Goal: Information Seeking & Learning: Learn about a topic

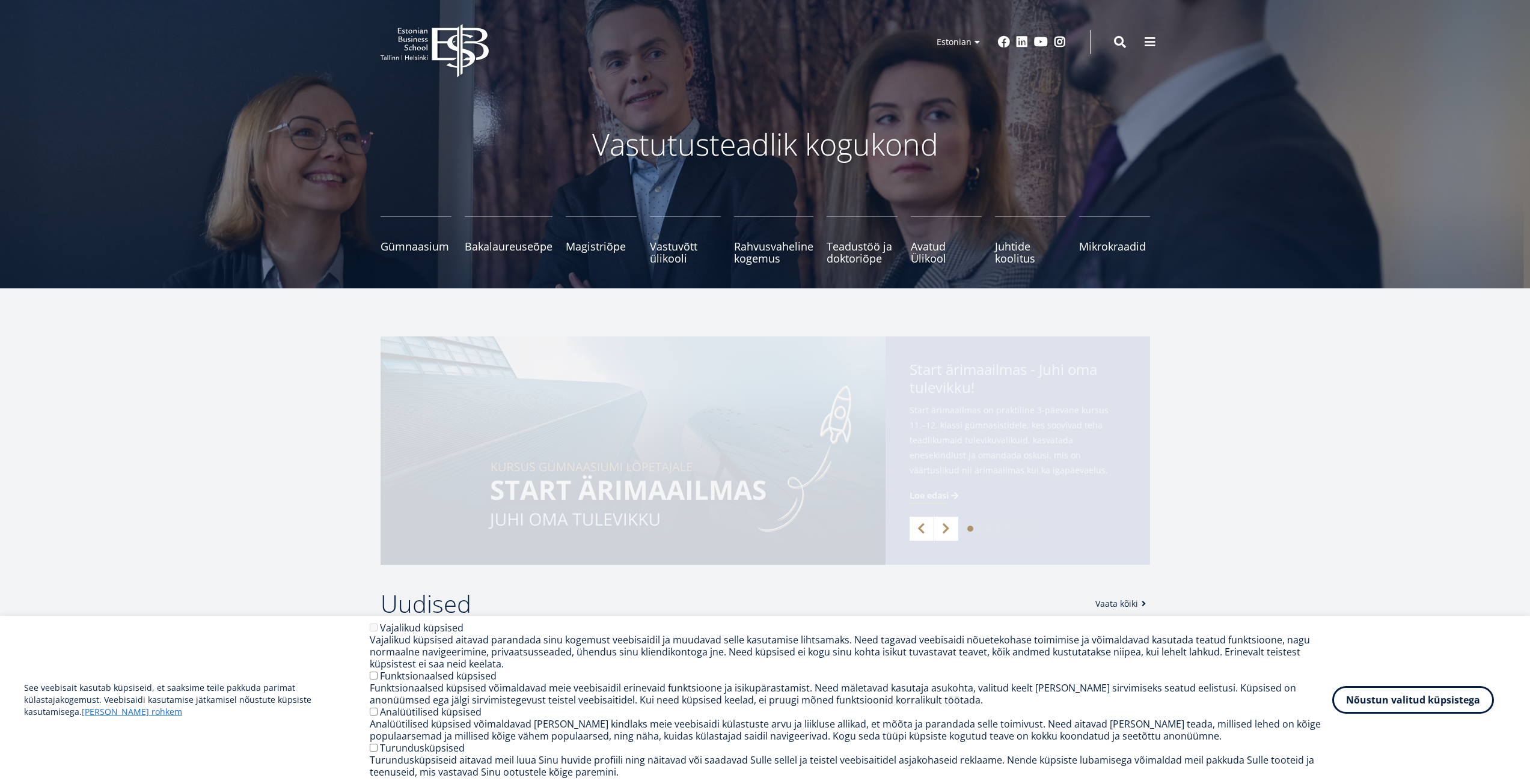
drag, startPoint x: 1251, startPoint y: 299, endPoint x: 1205, endPoint y: 196, distance: 112.8
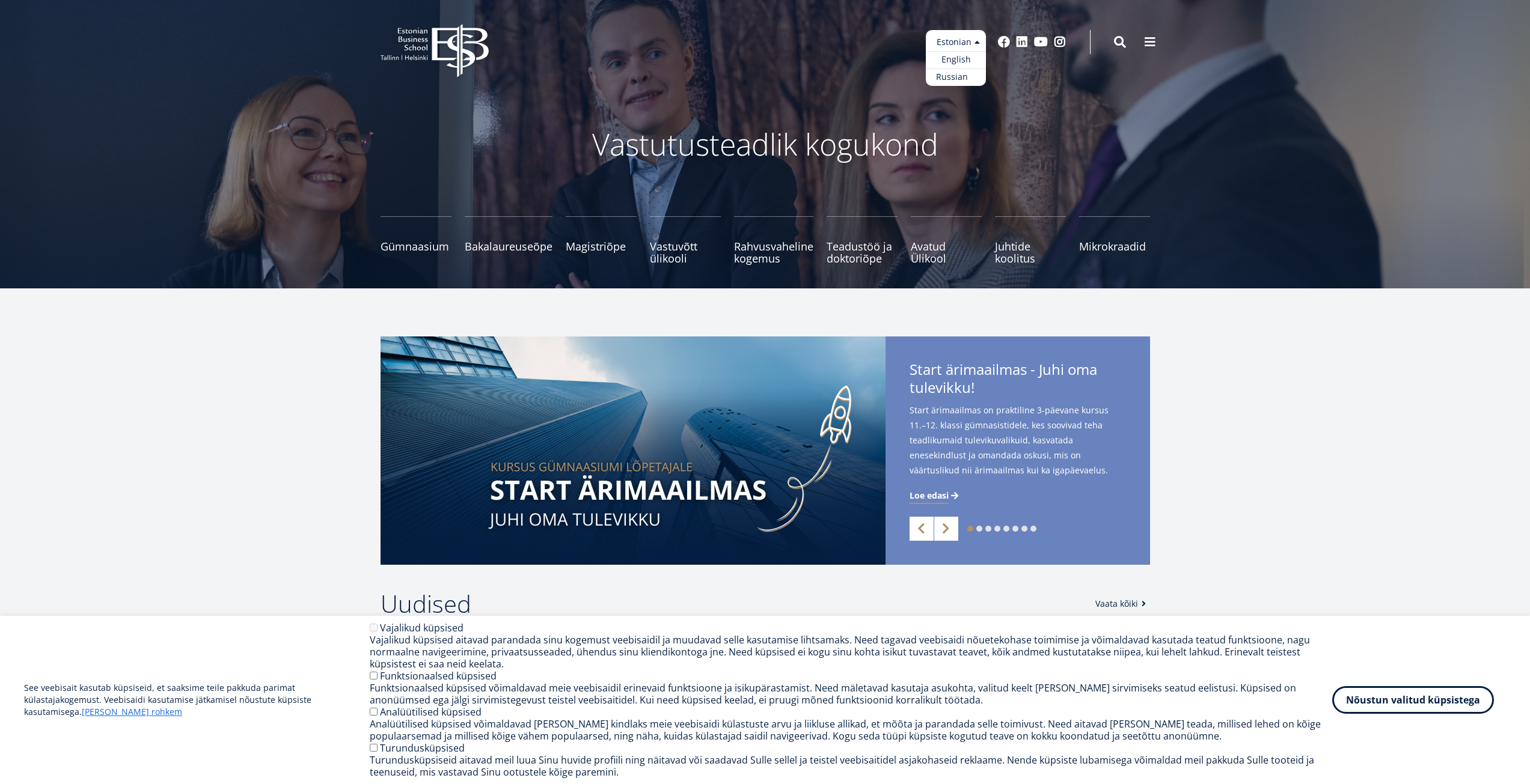
click at [964, 73] on link "Russian" at bounding box center [956, 77] width 60 height 18
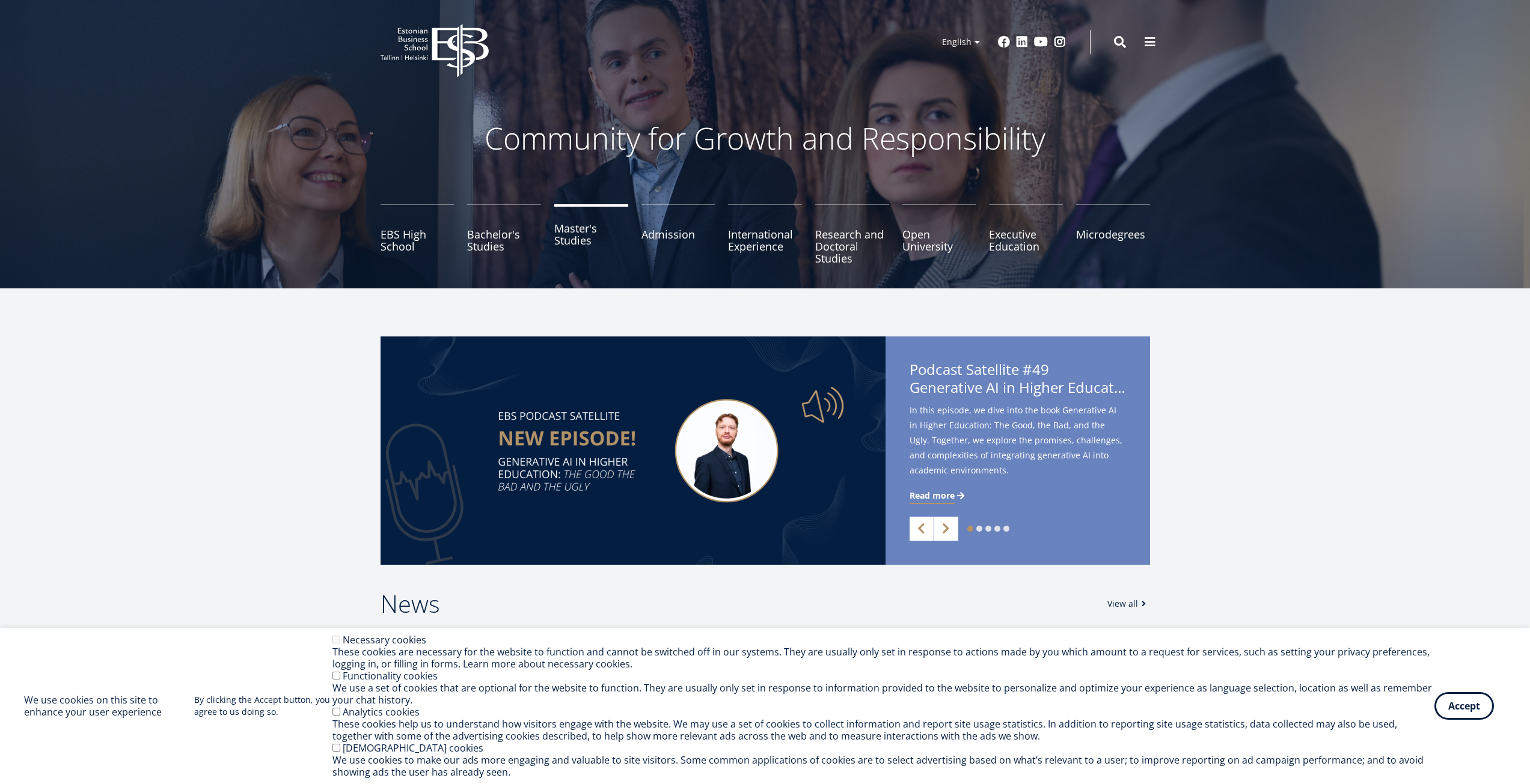
click at [574, 241] on link "Master's Studies" at bounding box center [592, 234] width 74 height 60
